Goal: Transaction & Acquisition: Purchase product/service

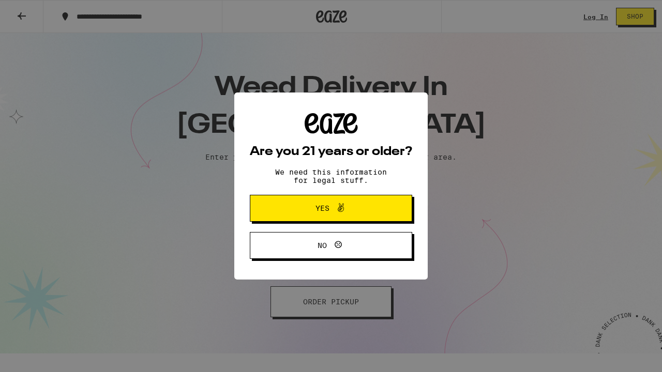
click at [330, 209] on span at bounding box center [338, 208] width 18 height 13
